Goal: Obtain resource: Download file/media

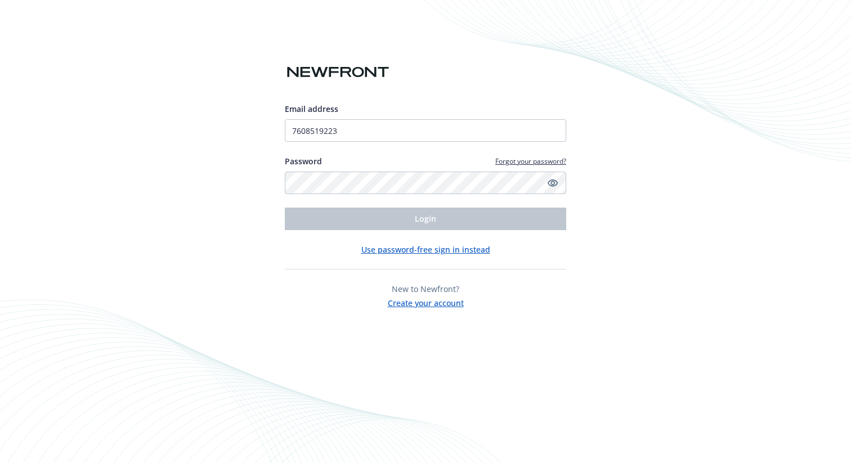
click at [302, 272] on div "Email address 7608519223 Password Forgot your password? Login Use password-free…" at bounding box center [425, 206] width 281 height 206
click at [353, 135] on input "7608519223" at bounding box center [425, 130] width 281 height 23
type input "[EMAIL_ADDRESS][DOMAIN_NAME]"
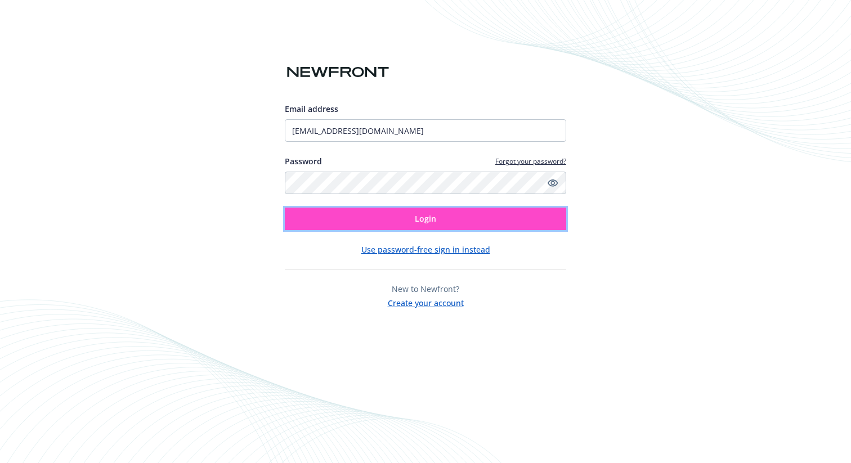
click at [343, 218] on button "Login" at bounding box center [425, 219] width 281 height 23
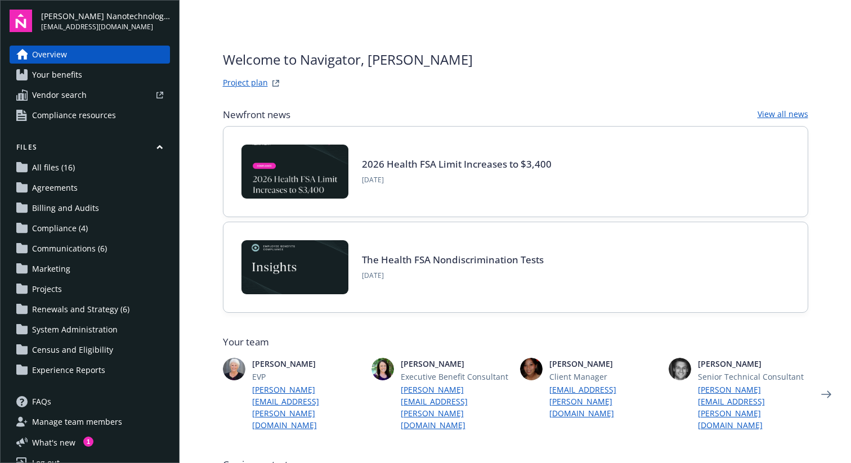
click at [74, 244] on span "Communications (6)" at bounding box center [69, 249] width 75 height 18
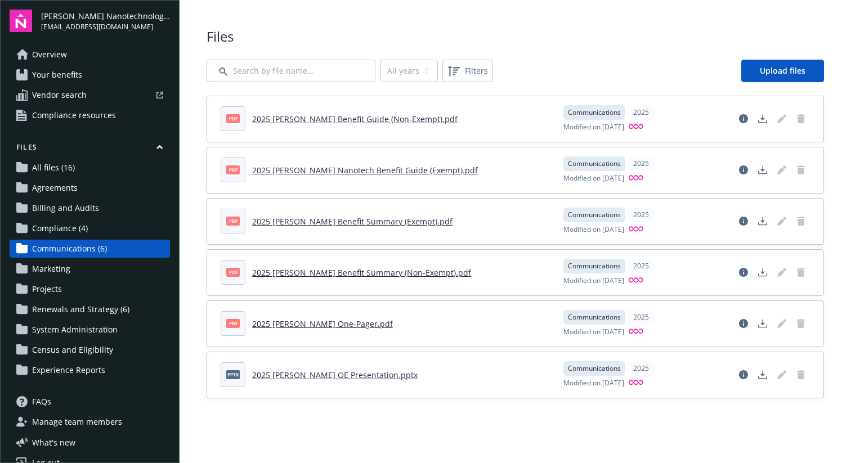
click at [86, 16] on span "Sila Nanotechnologies" at bounding box center [105, 16] width 129 height 12
click at [60, 57] on span "Overview" at bounding box center [49, 55] width 35 height 18
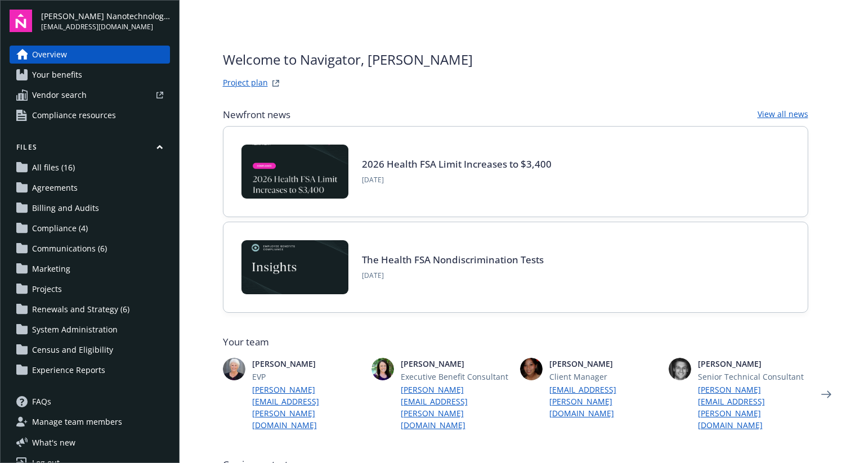
click at [264, 78] on link "Project plan" at bounding box center [245, 84] width 45 height 14
click at [257, 83] on link "Project plan" at bounding box center [245, 84] width 45 height 14
